Goal: Task Accomplishment & Management: Manage account settings

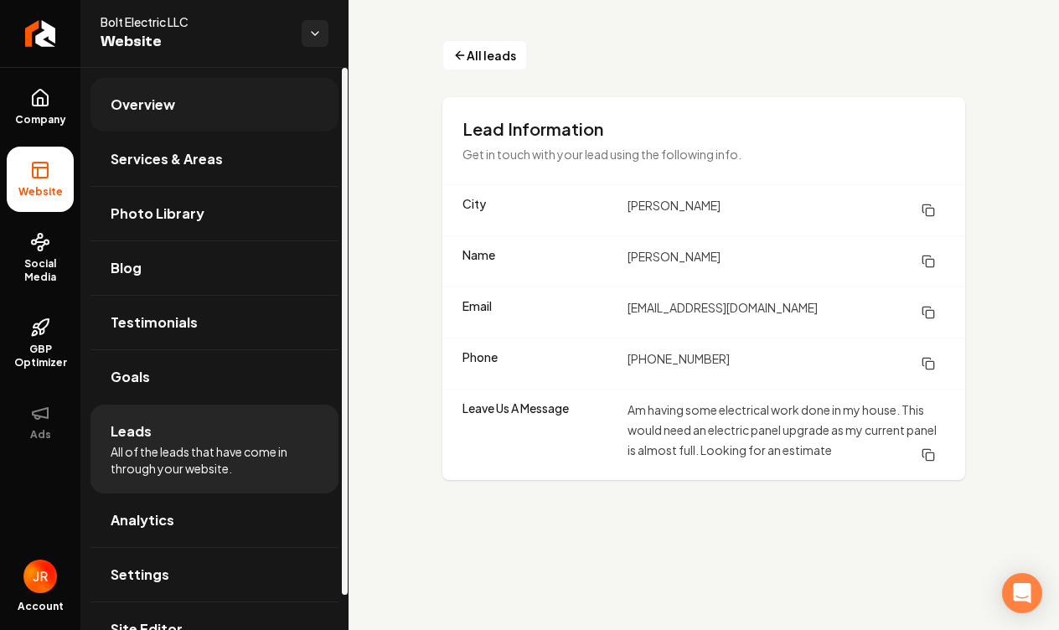
click at [183, 106] on link "Overview" at bounding box center [215, 105] width 248 height 54
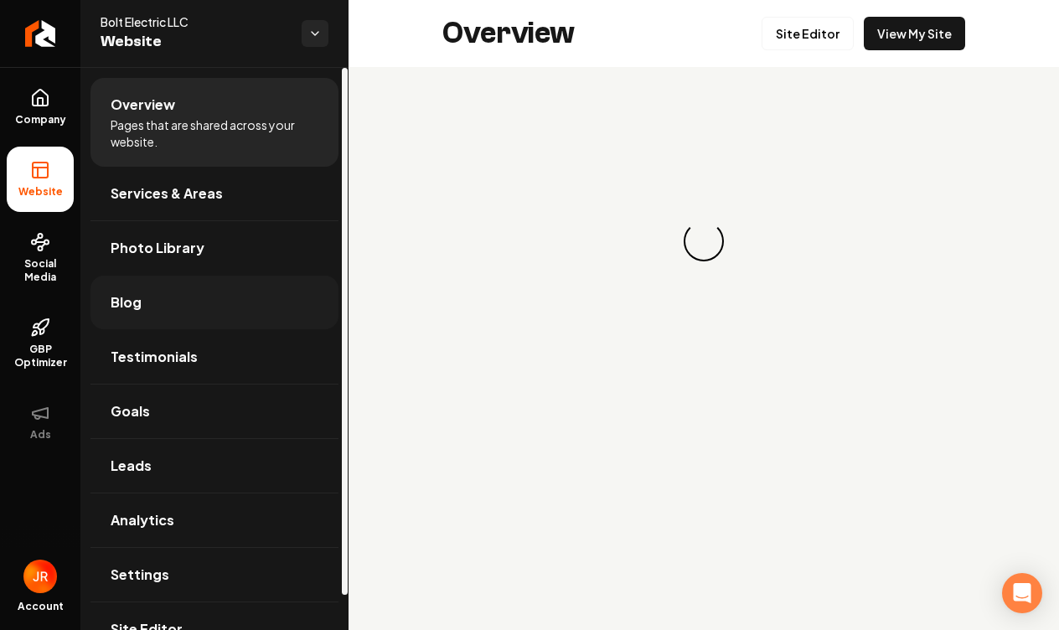
click at [240, 318] on link "Blog" at bounding box center [215, 303] width 248 height 54
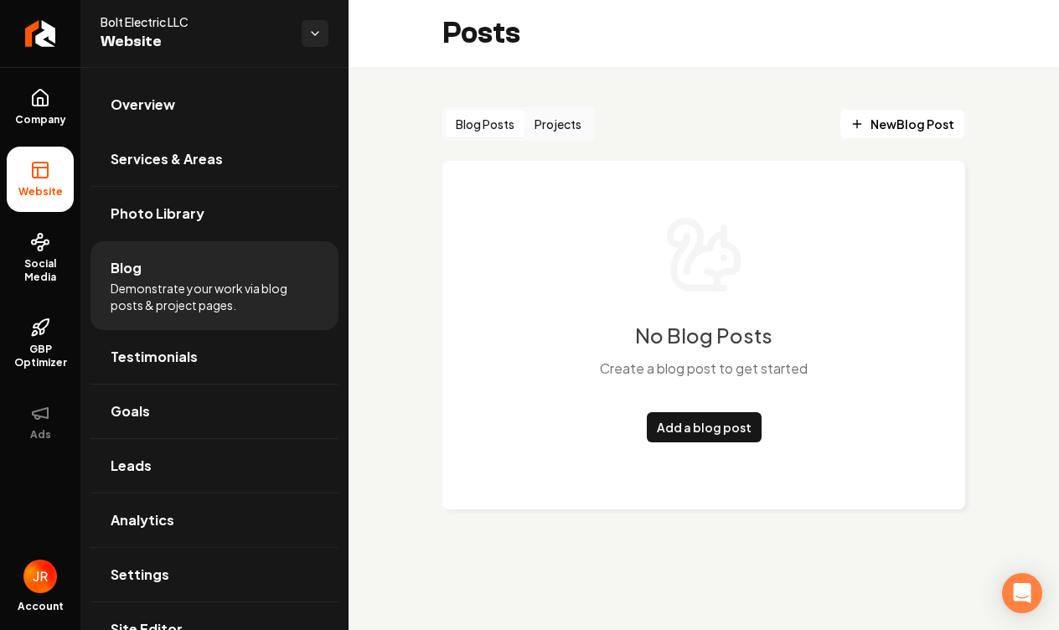
click at [589, 132] on button "Projects" at bounding box center [558, 124] width 67 height 27
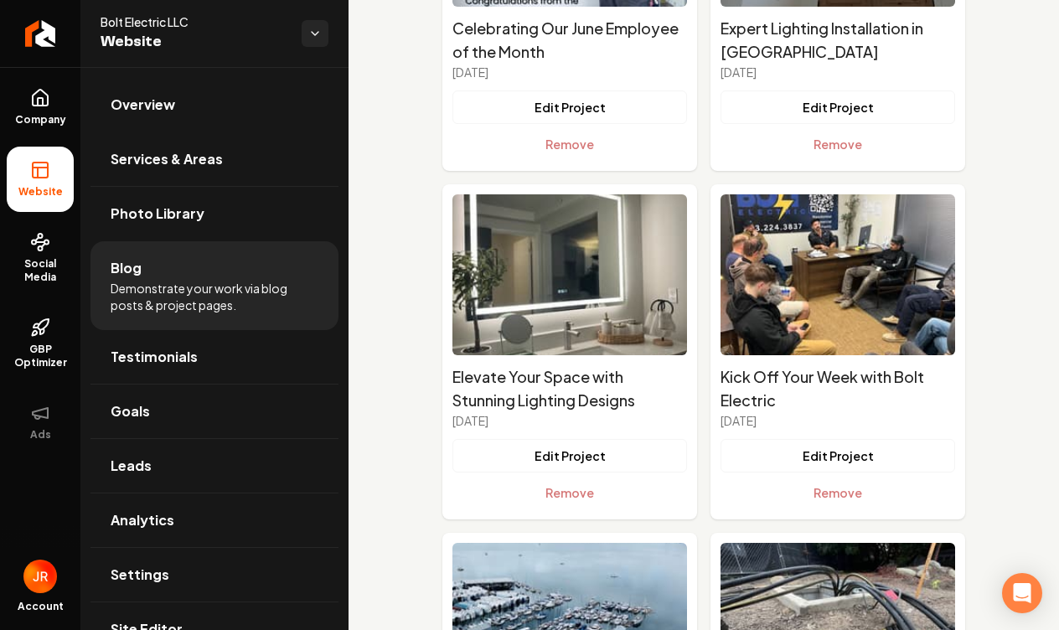
scroll to position [4523, 0]
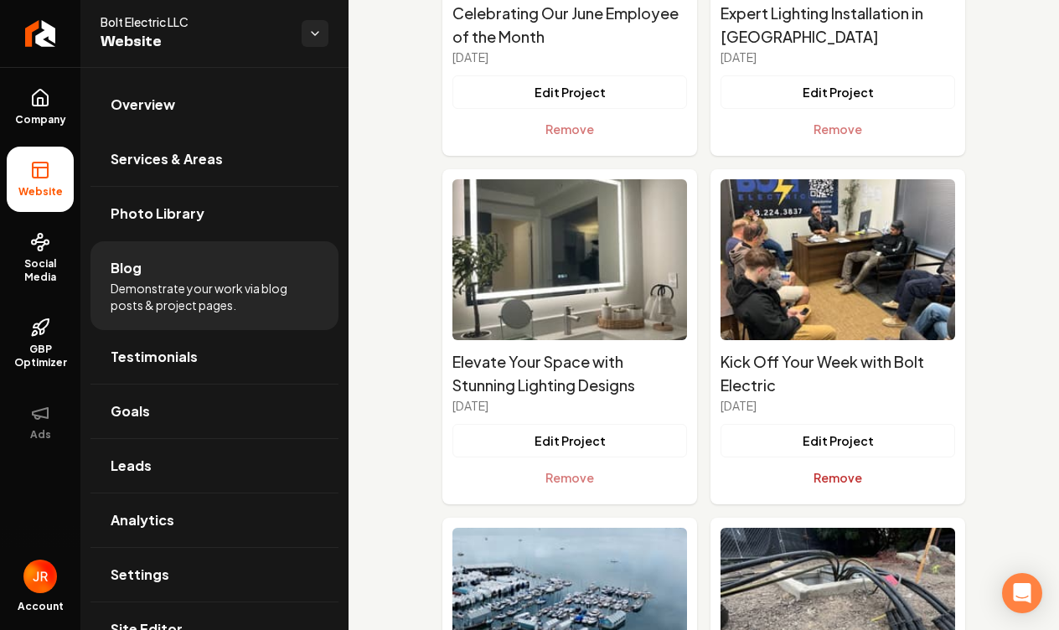
click at [880, 482] on button "Remove" at bounding box center [838, 478] width 235 height 34
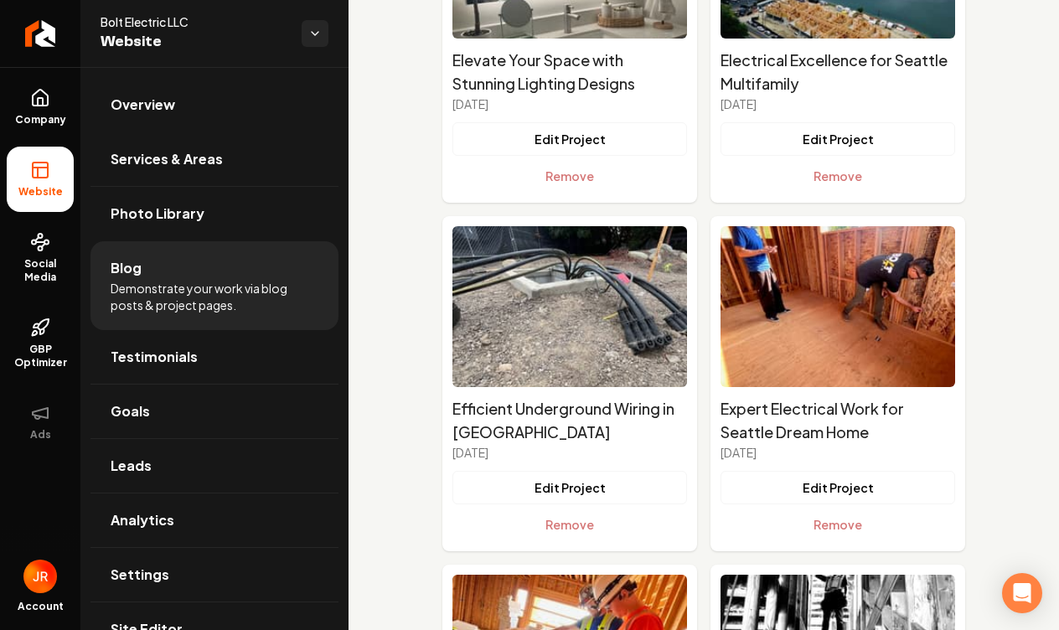
scroll to position [4833, 0]
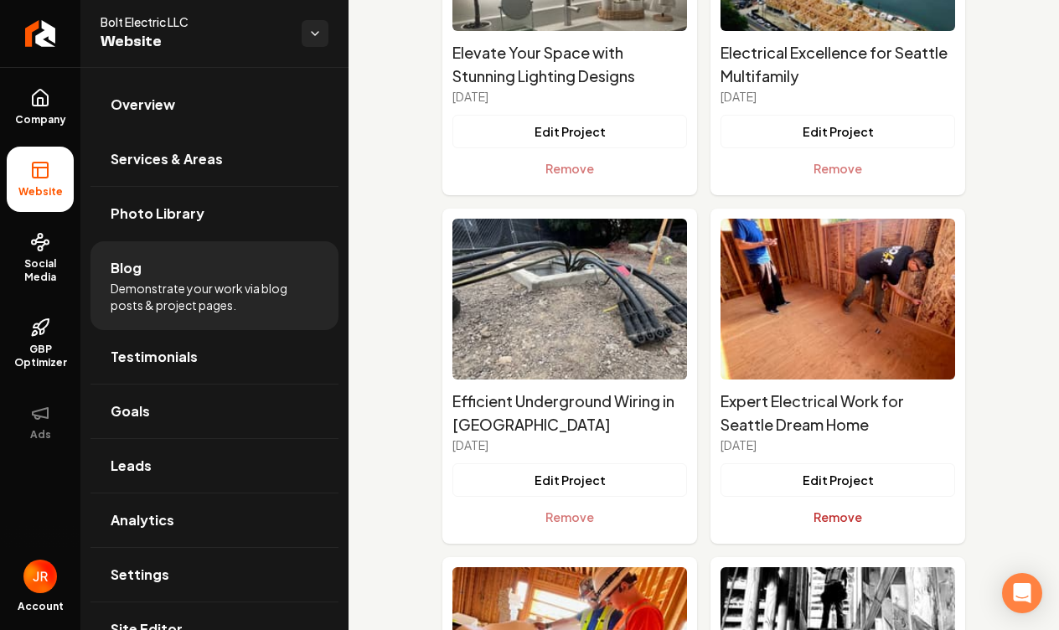
click at [850, 521] on button "Remove" at bounding box center [838, 517] width 235 height 34
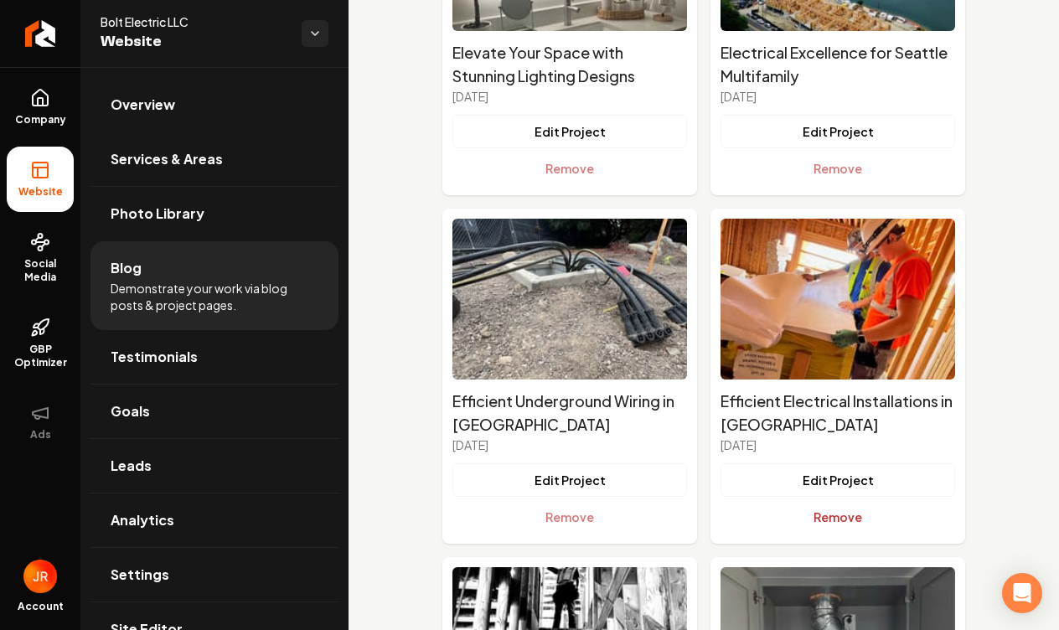
click at [841, 511] on button "Remove" at bounding box center [838, 517] width 235 height 34
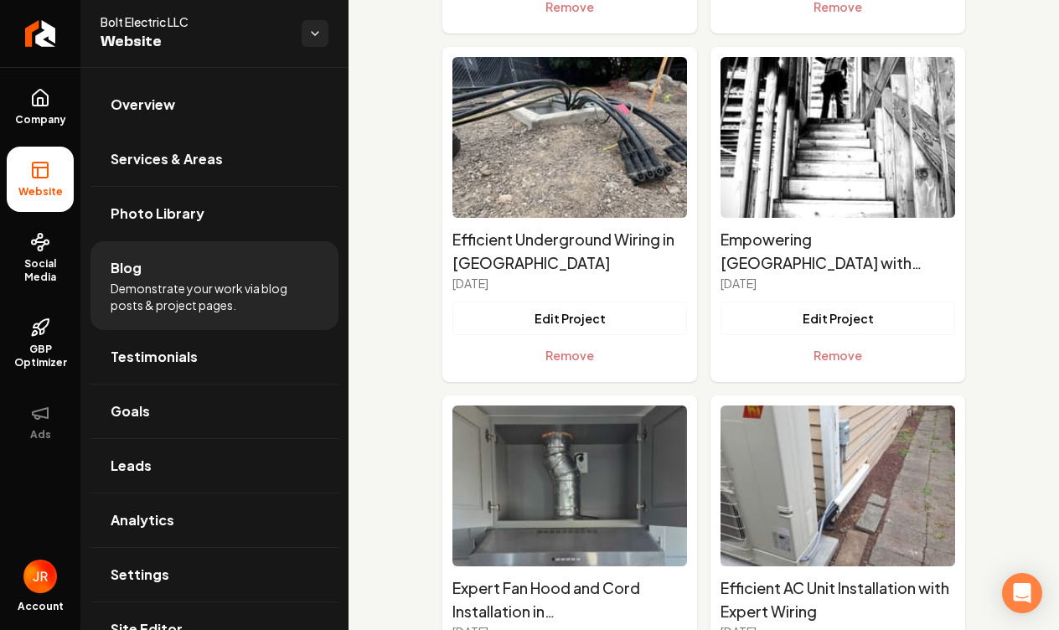
scroll to position [4994, 0]
click at [856, 358] on button "Remove" at bounding box center [838, 356] width 235 height 34
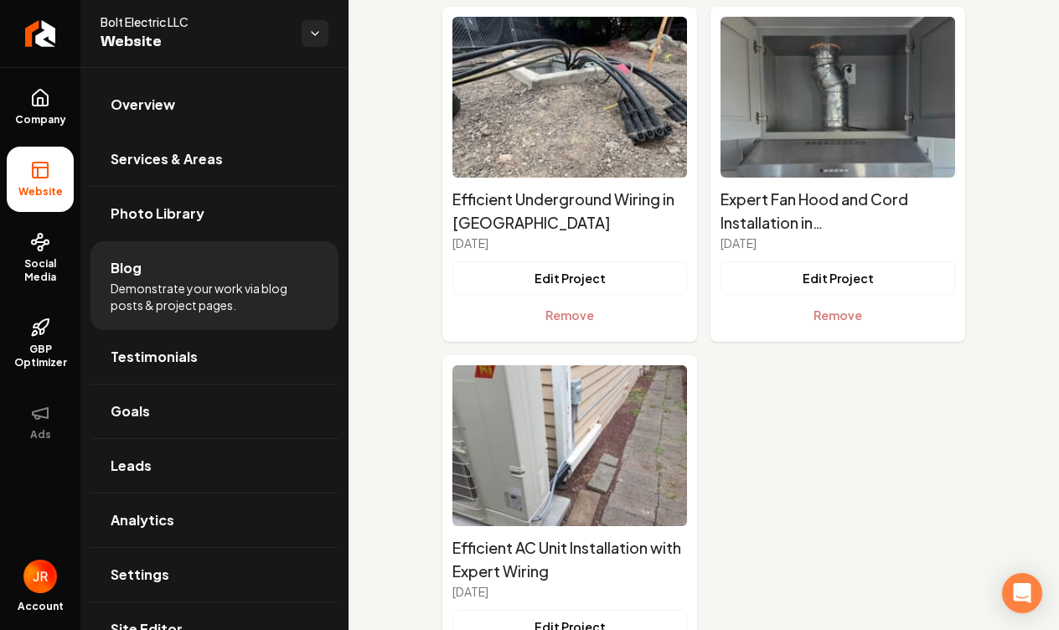
scroll to position [5041, 0]
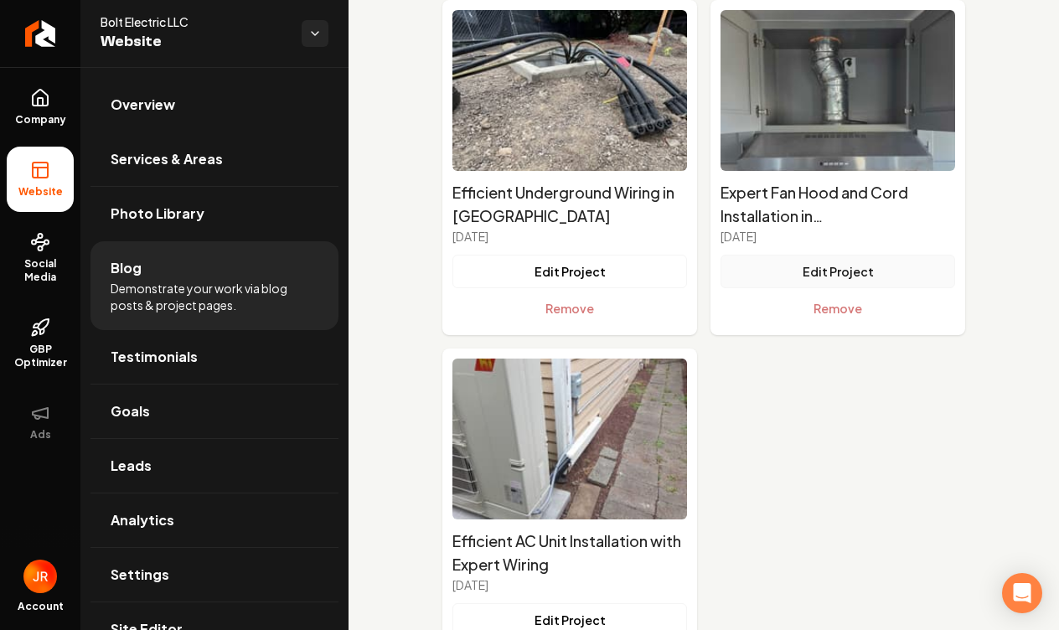
click at [864, 269] on button "Edit Project" at bounding box center [838, 272] width 235 height 34
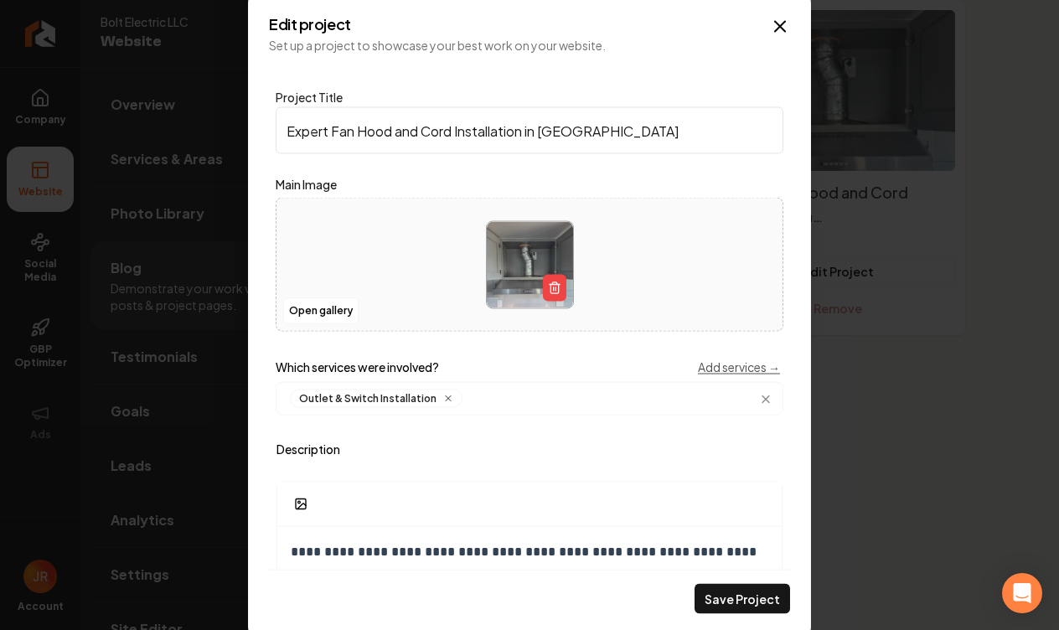
click at [552, 136] on input "Expert Fan Hood and Cord Installation in [GEOGRAPHIC_DATA]" at bounding box center [530, 130] width 508 height 47
drag, startPoint x: 526, startPoint y: 132, endPoint x: 632, endPoint y: 133, distance: 105.6
click at [632, 133] on input "Expert Fan Hood and Cord Installation in [GEOGRAPHIC_DATA]" at bounding box center [530, 130] width 508 height 47
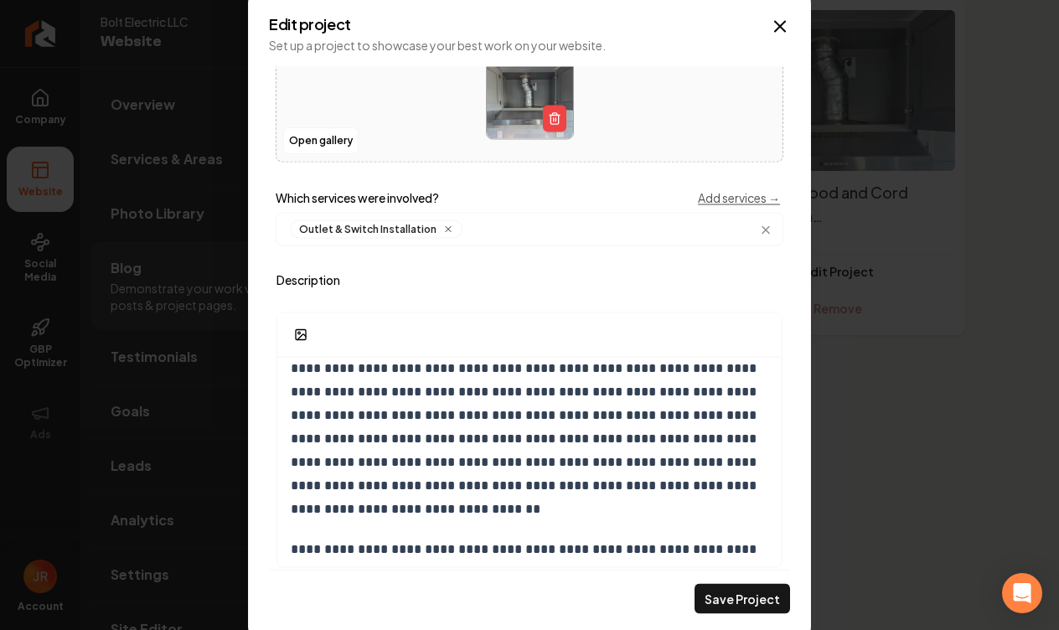
scroll to position [13, 0]
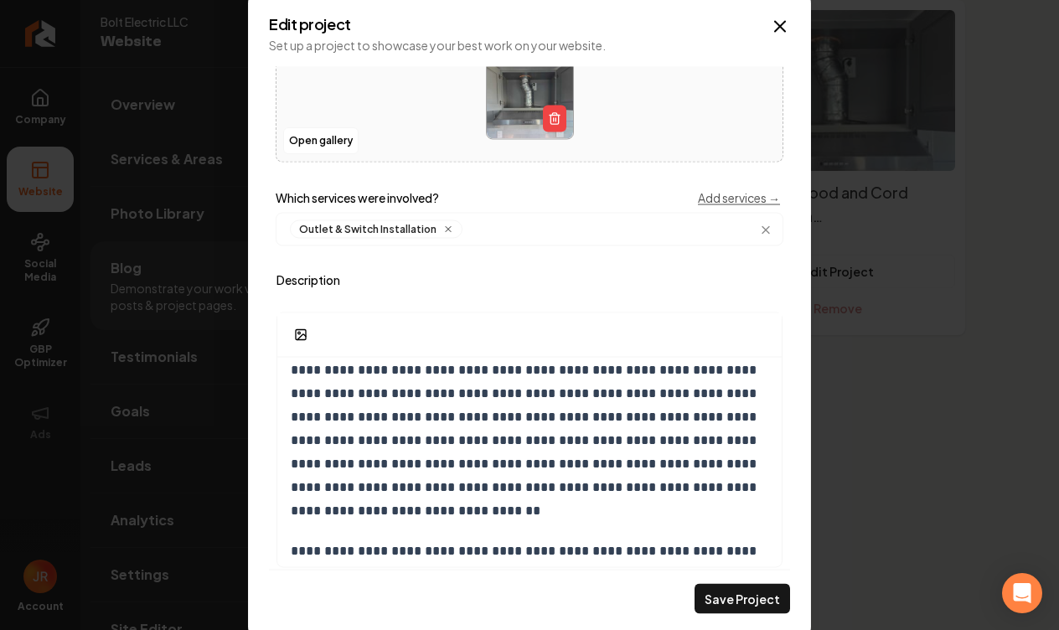
type input "Expert Fan Hood and Cord Installation"
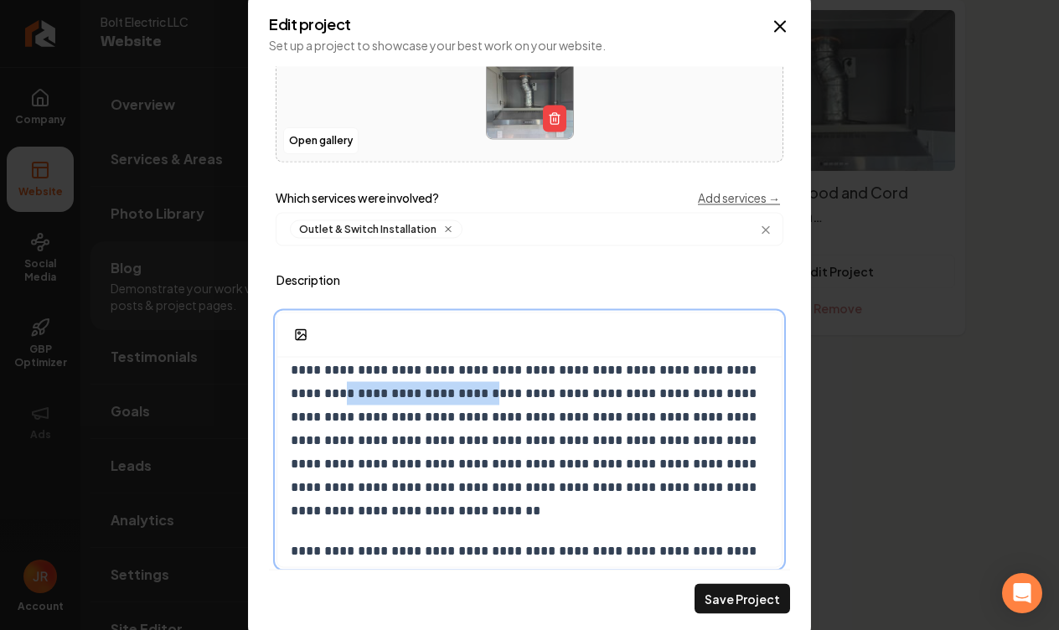
drag, startPoint x: 448, startPoint y: 395, endPoint x: 268, endPoint y: 391, distance: 180.2
click at [268, 391] on div "**********" at bounding box center [529, 315] width 563 height 639
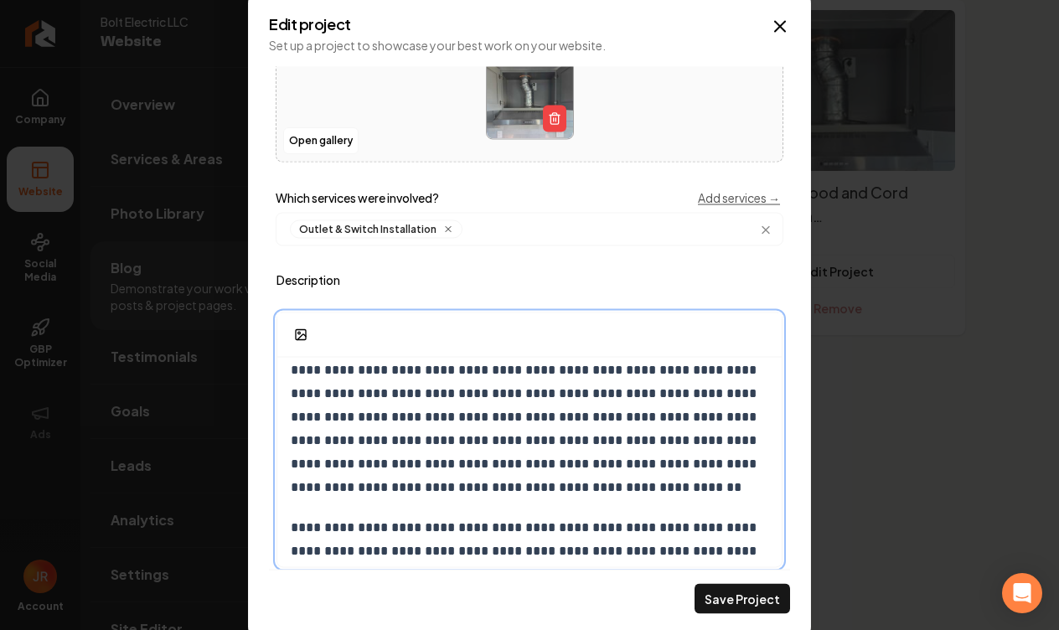
click at [430, 394] on p "**********" at bounding box center [530, 429] width 478 height 141
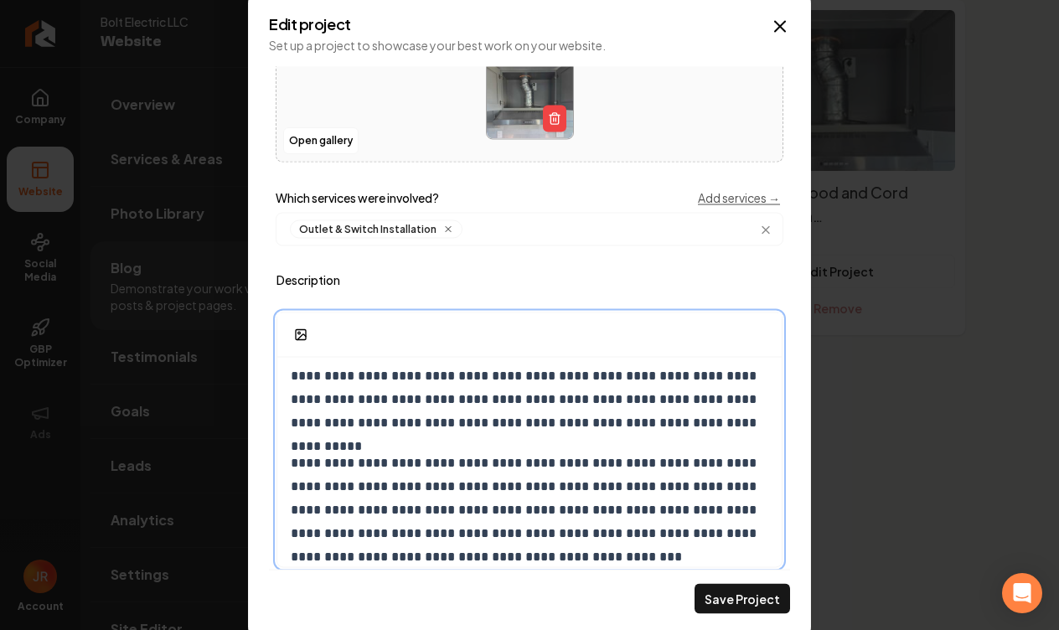
scroll to position [215, 0]
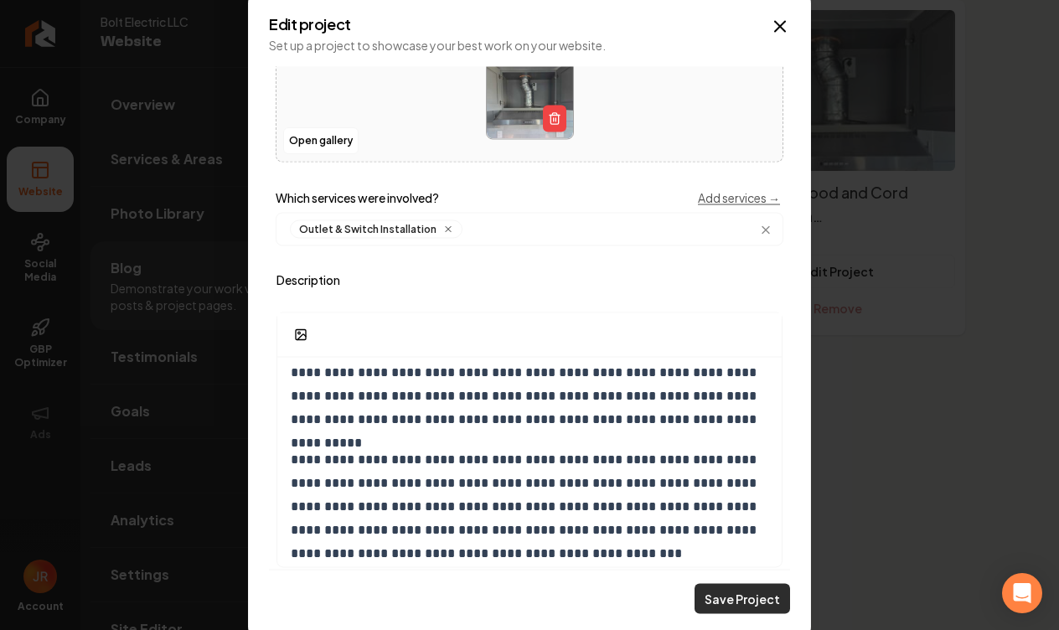
click at [749, 600] on button "Save Project" at bounding box center [743, 599] width 96 height 30
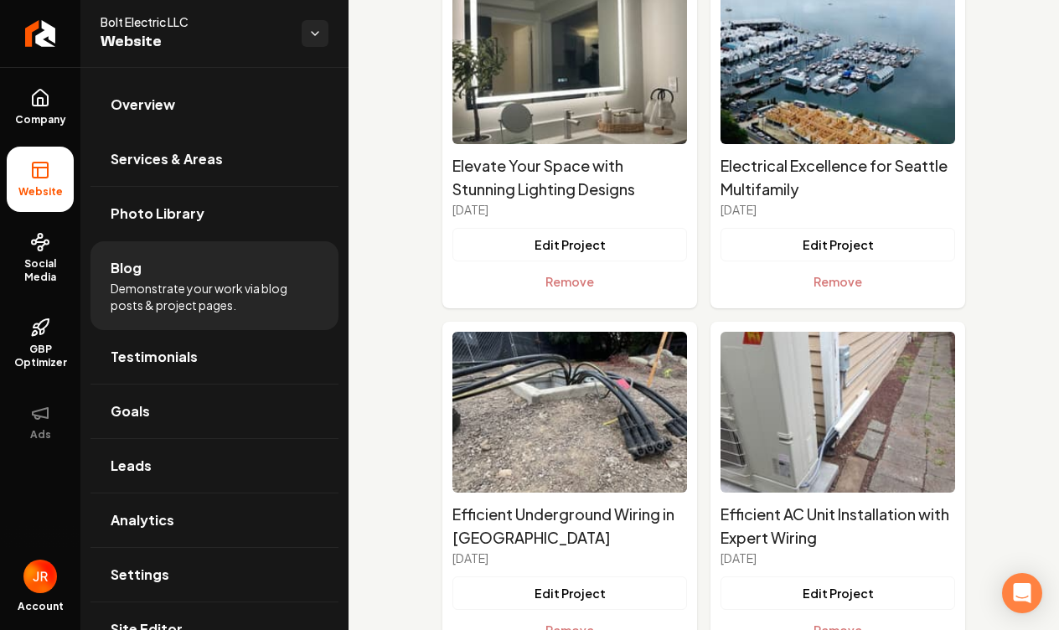
scroll to position [4708, 0]
